Goal: Information Seeking & Learning: Learn about a topic

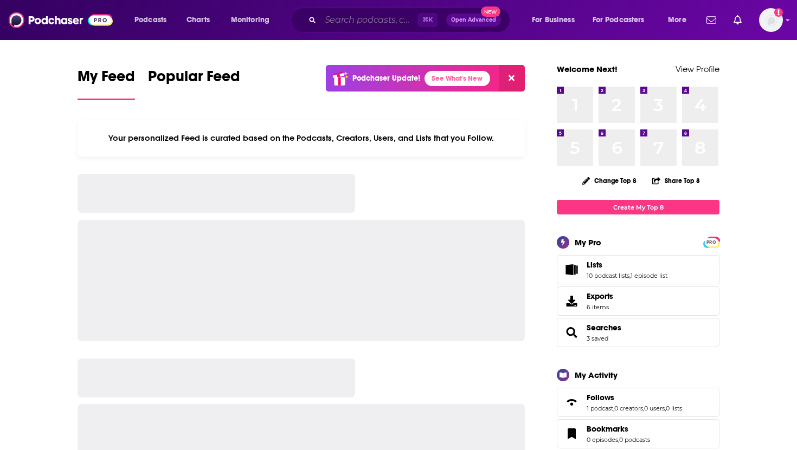
click at [335, 23] on input "Search podcasts, credits, & more..." at bounding box center [368, 19] width 97 height 17
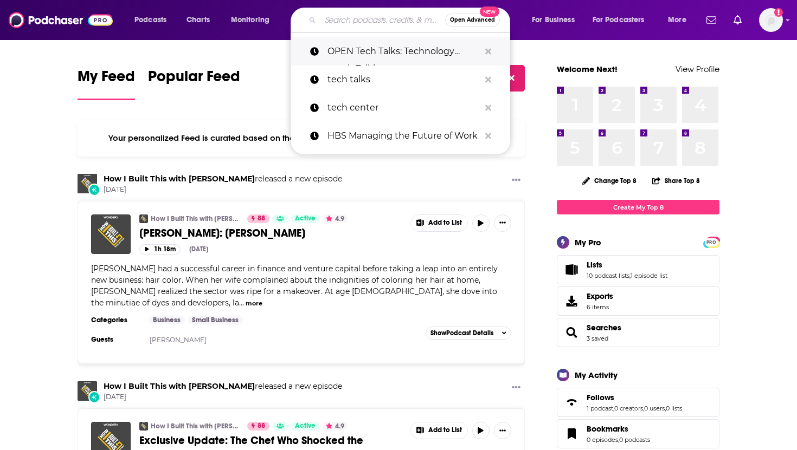
click at [358, 50] on p "OPEN Tech Talks: Technology worth Talking" at bounding box center [403, 51] width 152 height 28
type input "OPEN Tech Talks: Technology worth Talking"
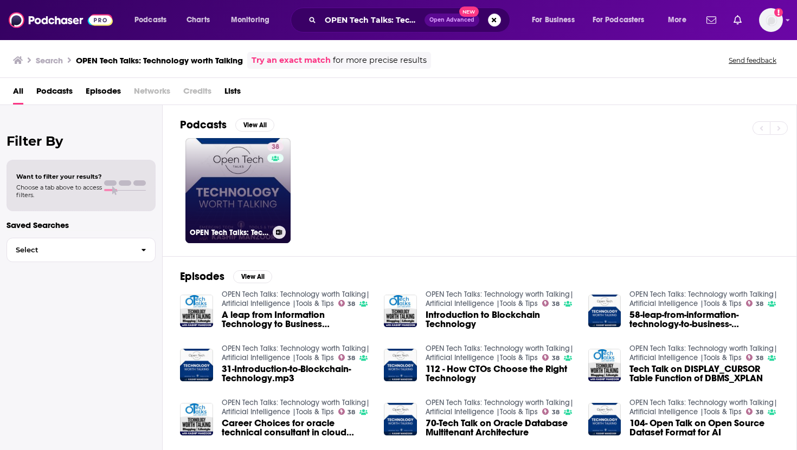
click at [252, 184] on link "38 OPEN Tech Talks: Technology worth Talking| Artificial Intelligence |Tools & …" at bounding box center [237, 190] width 105 height 105
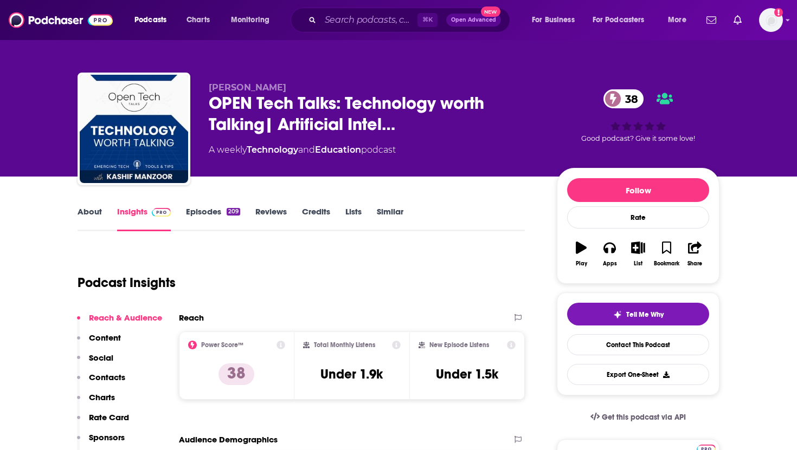
scroll to position [70, 0]
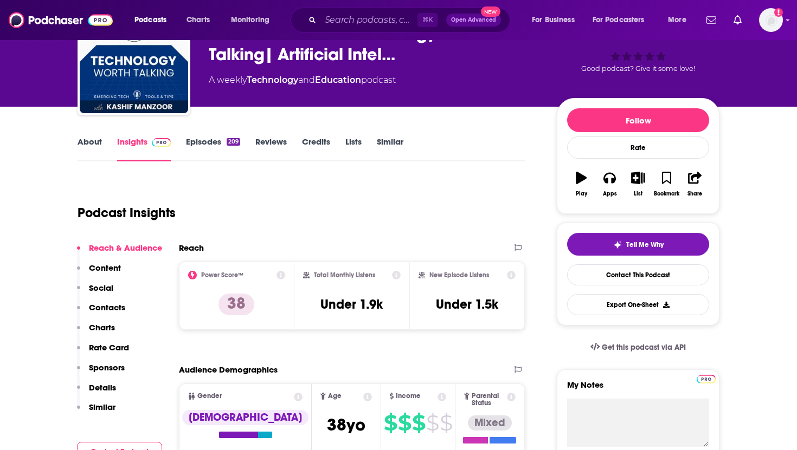
click at [397, 279] on icon at bounding box center [396, 275] width 9 height 9
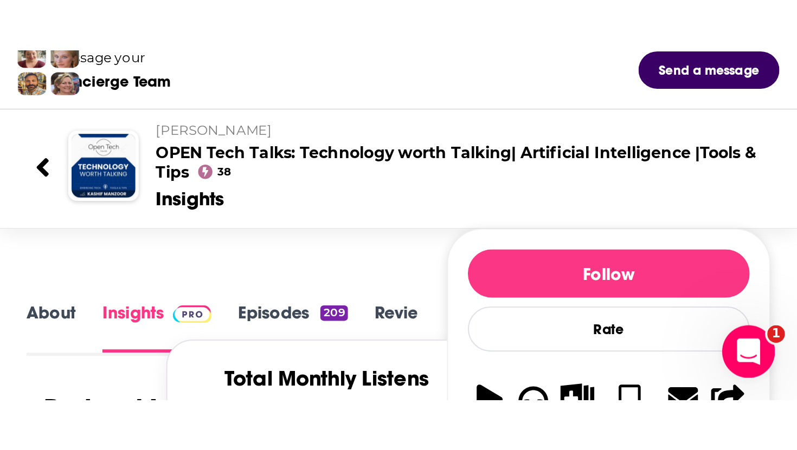
scroll to position [0, 0]
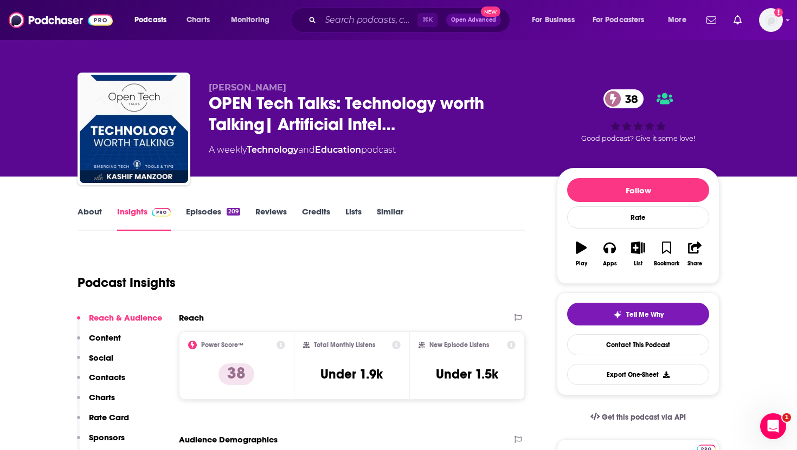
click at [83, 222] on link "About" at bounding box center [90, 219] width 24 height 25
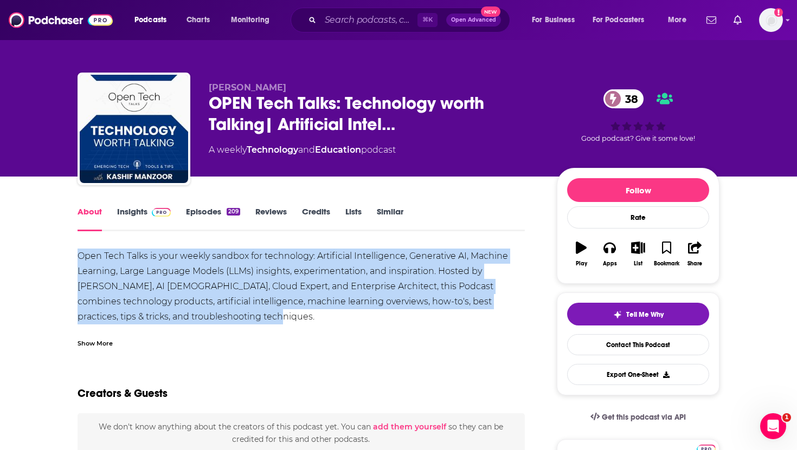
drag, startPoint x: 225, startPoint y: 318, endPoint x: 73, endPoint y: 256, distance: 164.9
copy div "Open Tech Talks is your weekly sandbox for technology: Artificial Intelligence,…"
